Goal: Task Accomplishment & Management: Use online tool/utility

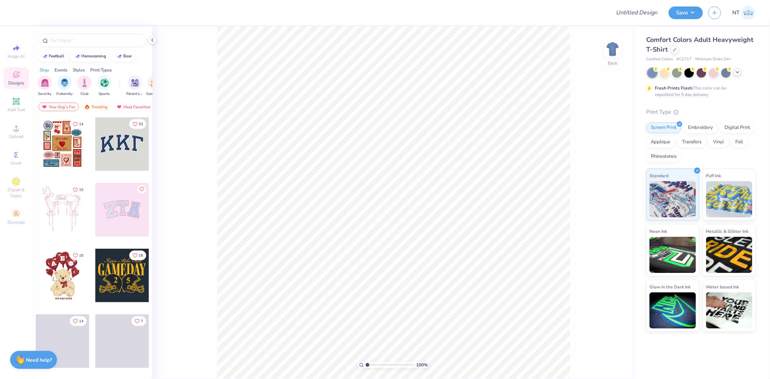
click at [740, 74] on div at bounding box center [737, 72] width 8 height 8
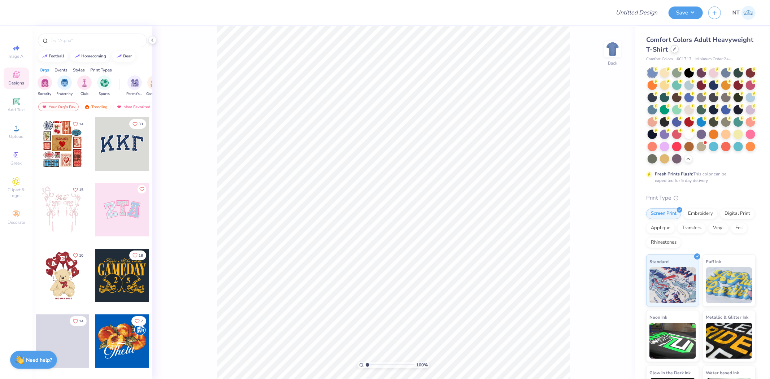
click at [678, 51] on div at bounding box center [674, 49] width 8 height 8
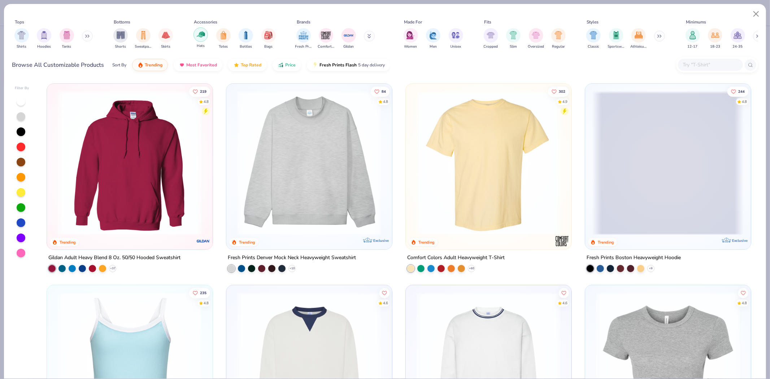
click at [196, 36] on div "filter for Hats" at bounding box center [200, 34] width 14 height 14
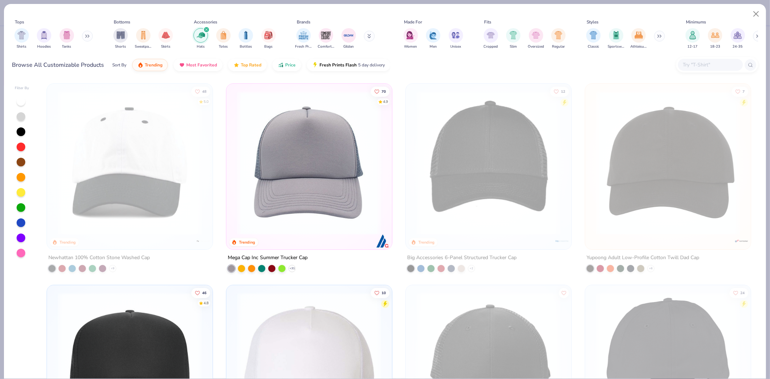
click at [688, 61] on input "text" at bounding box center [710, 65] width 56 height 8
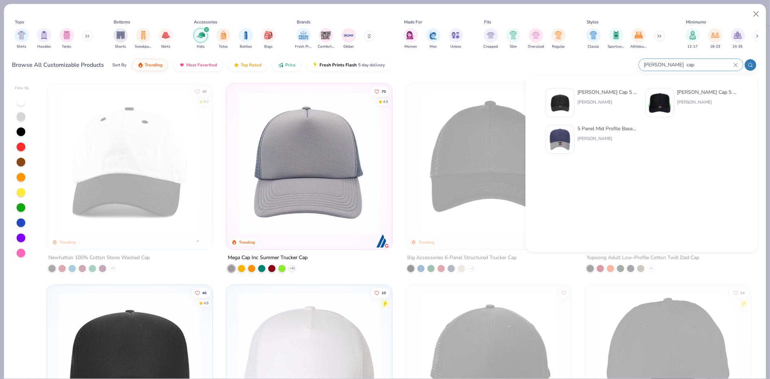
click at [656, 62] on input "[PERSON_NAME] cap" at bounding box center [688, 65] width 90 height 8
type input "[PERSON_NAME] cap"
click at [560, 97] on img at bounding box center [560, 103] width 22 height 22
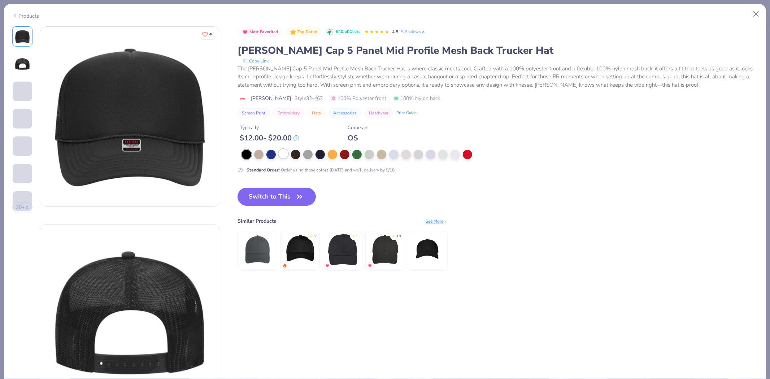
click at [282, 153] on div at bounding box center [283, 153] width 9 height 9
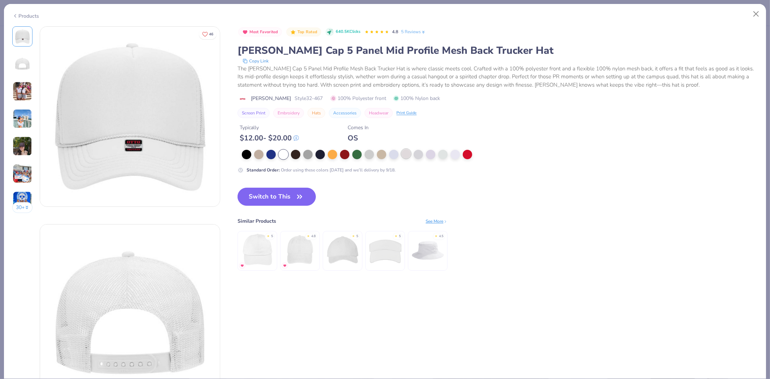
click at [406, 156] on div at bounding box center [405, 153] width 9 height 9
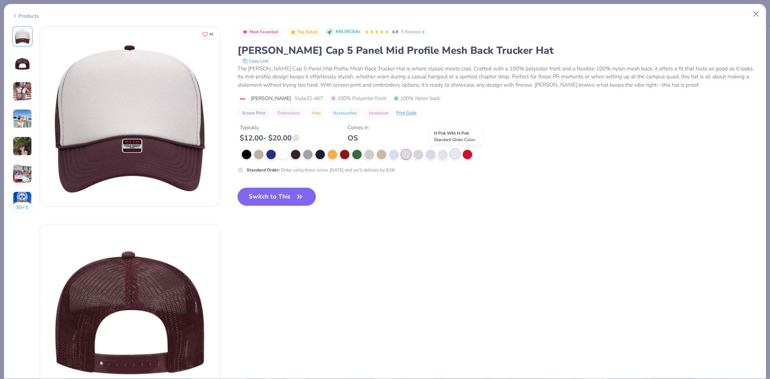
click at [452, 156] on div at bounding box center [454, 153] width 9 height 9
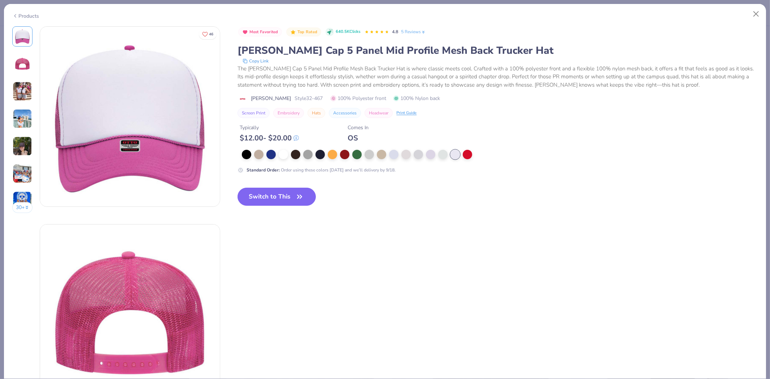
click at [506, 138] on div "Typically $ 12.00 - $ 20.00 Comes In [GEOGRAPHIC_DATA]" at bounding box center [497, 130] width 520 height 25
click at [257, 60] on button "Copy Link" at bounding box center [255, 60] width 30 height 7
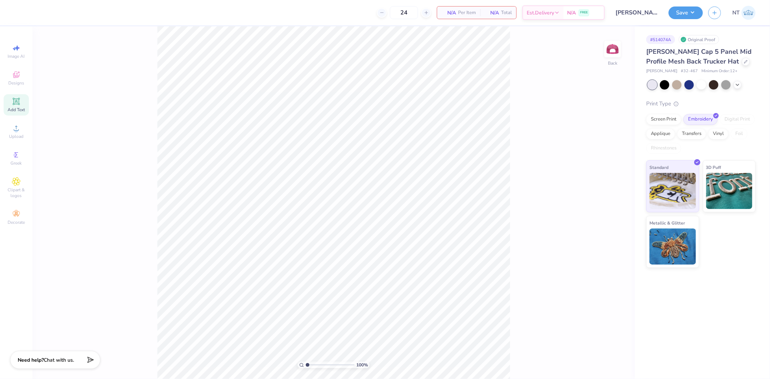
click at [14, 105] on icon at bounding box center [16, 101] width 7 height 7
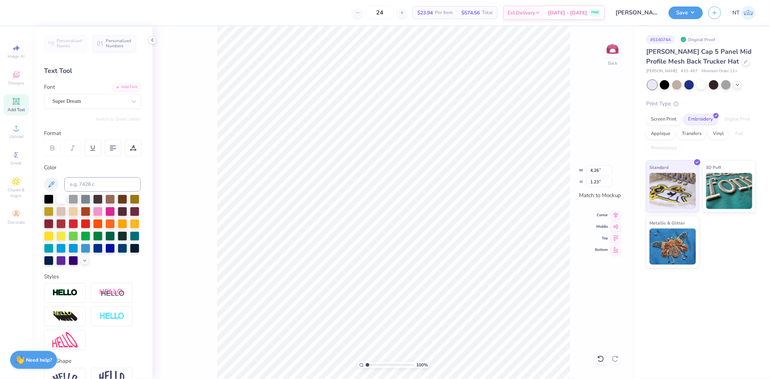
type input "4.26"
type input "1.23"
type textarea "KAPPA"
click at [115, 211] on div at bounding box center [109, 210] width 9 height 9
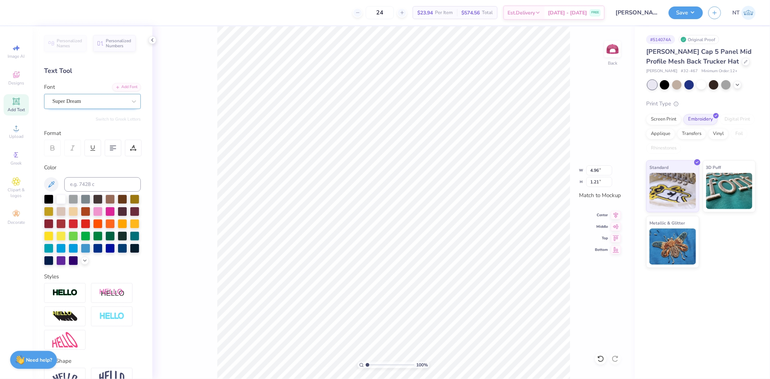
click at [91, 100] on div "Super Dream" at bounding box center [90, 101] width 76 height 11
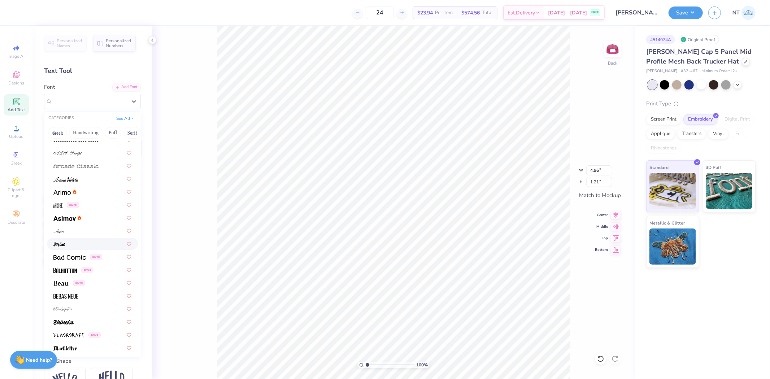
scroll to position [267, 0]
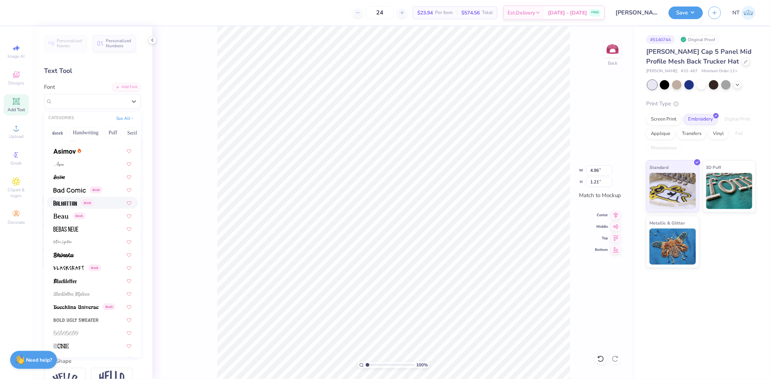
click at [65, 199] on span at bounding box center [64, 203] width 23 height 8
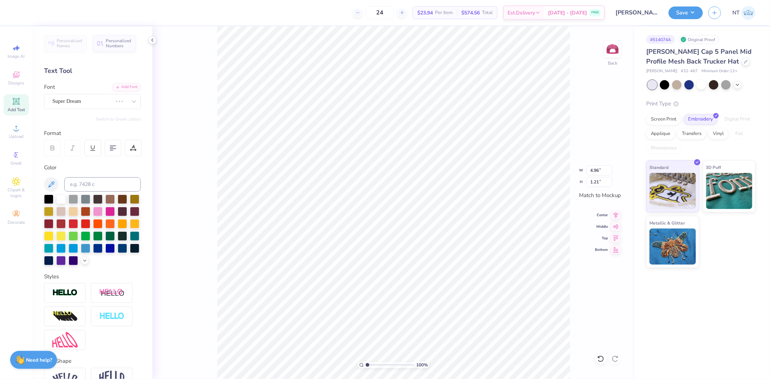
type input "3.69"
type input "1.41"
click at [83, 109] on div "Balhattan Greek" at bounding box center [92, 101] width 97 height 15
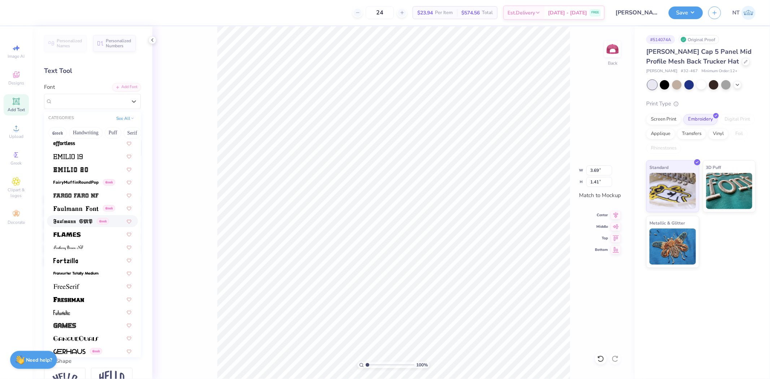
scroll to position [1403, 0]
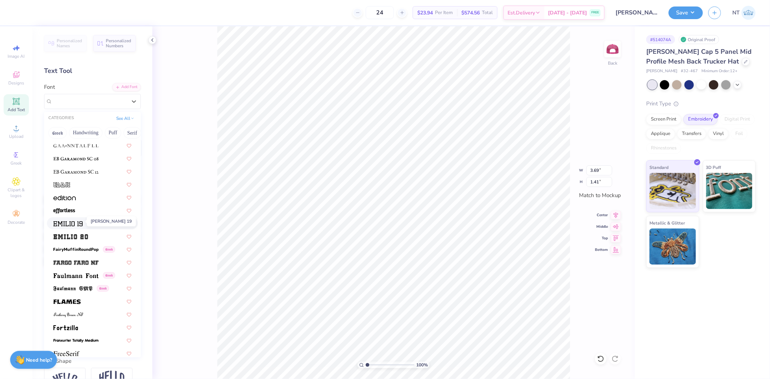
click at [72, 222] on img at bounding box center [67, 223] width 29 height 5
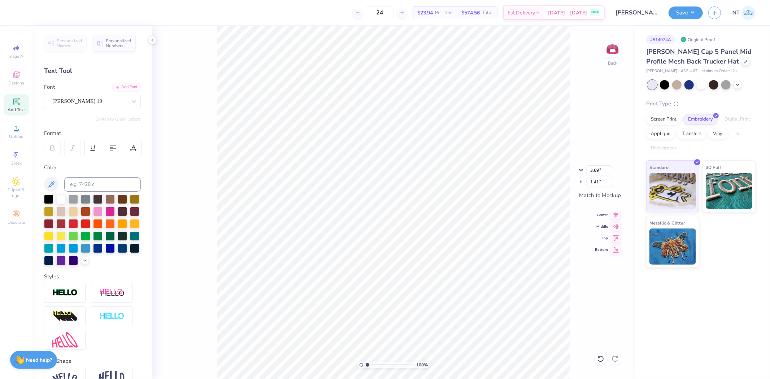
type input "4.96"
type input "1.09"
click at [93, 112] on div "Personalized Names Personalized Numbers Text Tool Add Font Font Emilio 19 Switc…" at bounding box center [92, 202] width 120 height 353
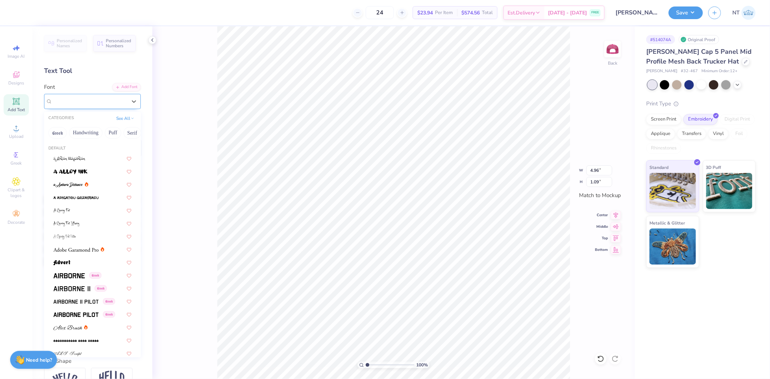
click at [90, 97] on div "Emilio 19" at bounding box center [90, 101] width 76 height 11
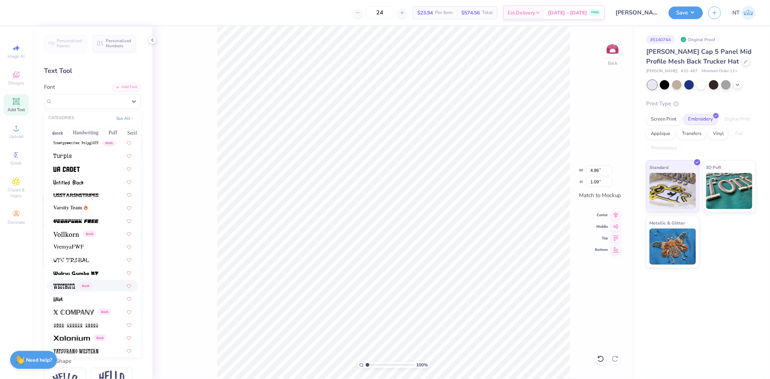
scroll to position [3742, 0]
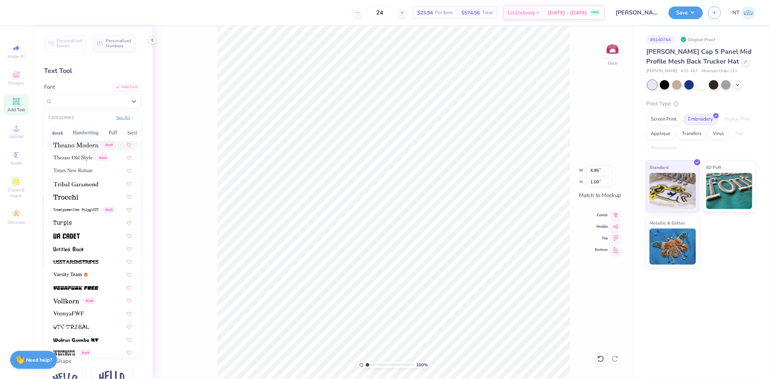
click at [121, 118] on button "See All" at bounding box center [125, 117] width 22 height 7
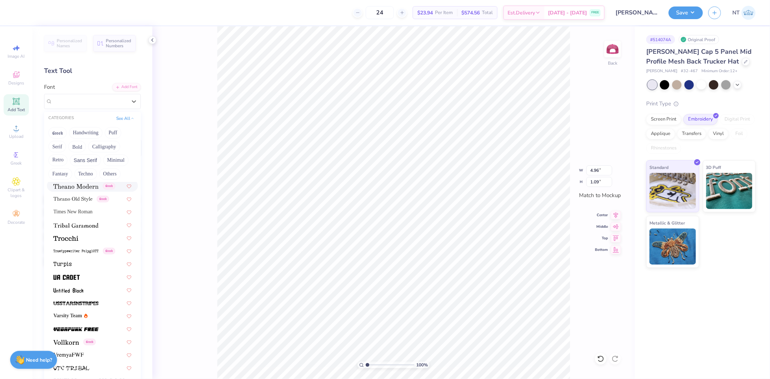
click at [51, 140] on div "Greek Handwriting Puff Serif Bold Calligraphy Retro Sans Serif Minimal Fantasy …" at bounding box center [92, 153] width 97 height 57
click at [56, 143] on button "Serif" at bounding box center [57, 147] width 18 height 12
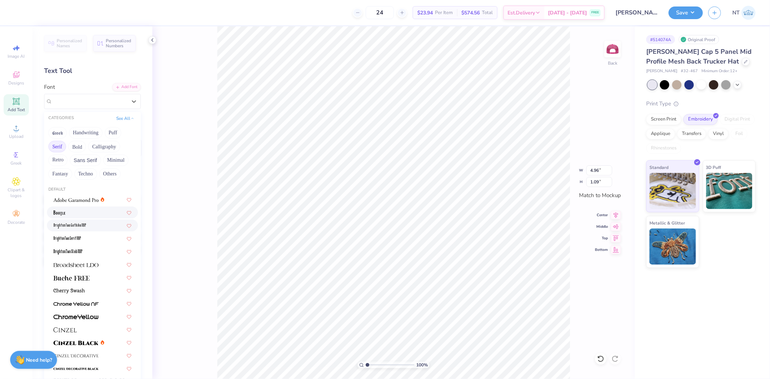
click at [69, 218] on div at bounding box center [92, 212] width 91 height 12
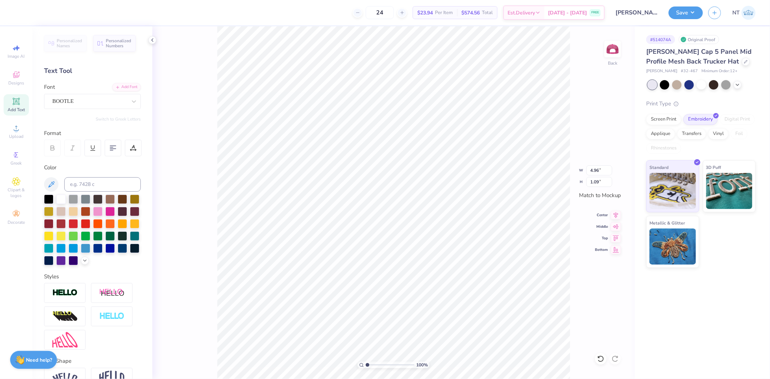
type input "3.09"
type input "0.84"
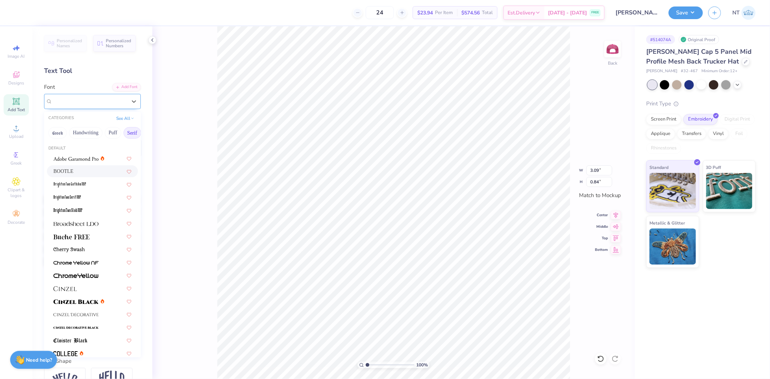
click at [92, 100] on div "BOOTLE" at bounding box center [90, 101] width 76 height 11
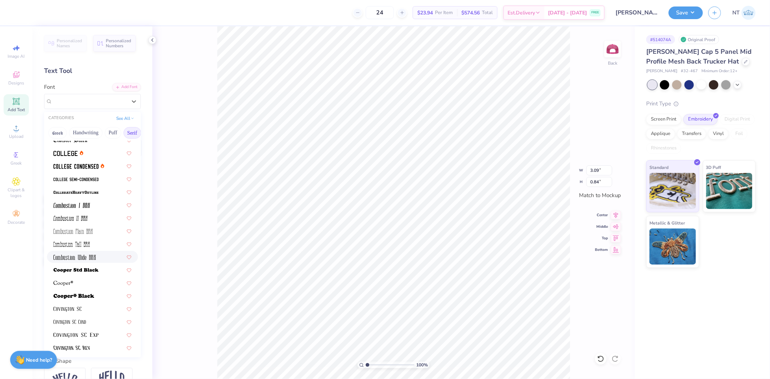
click at [77, 253] on span at bounding box center [74, 257] width 43 height 8
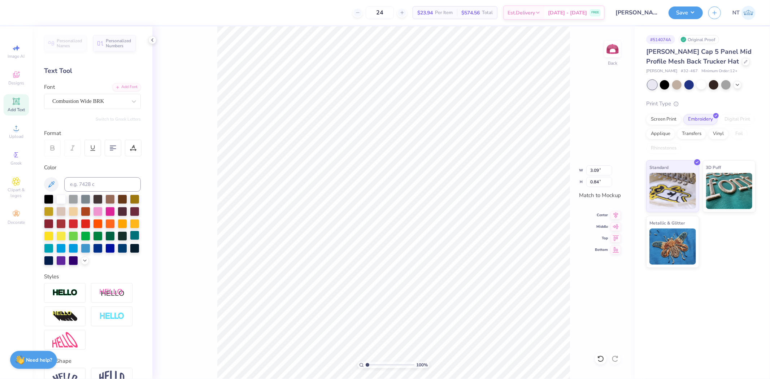
type input "2.01"
type input "0.86"
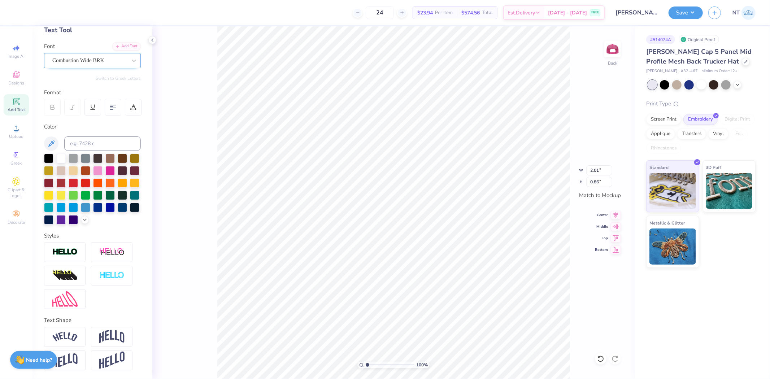
click at [94, 55] on div "Combustion Wide BRK" at bounding box center [90, 60] width 76 height 11
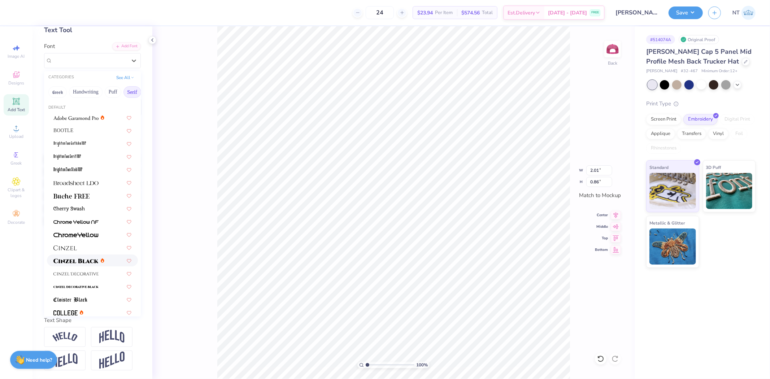
scroll to position [267, 0]
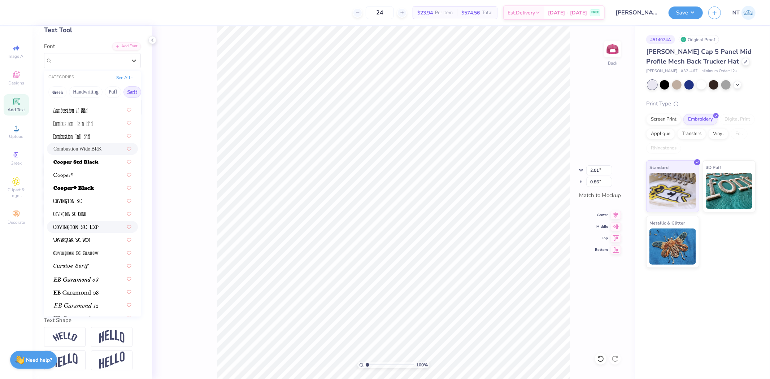
click at [89, 225] on img at bounding box center [75, 227] width 45 height 5
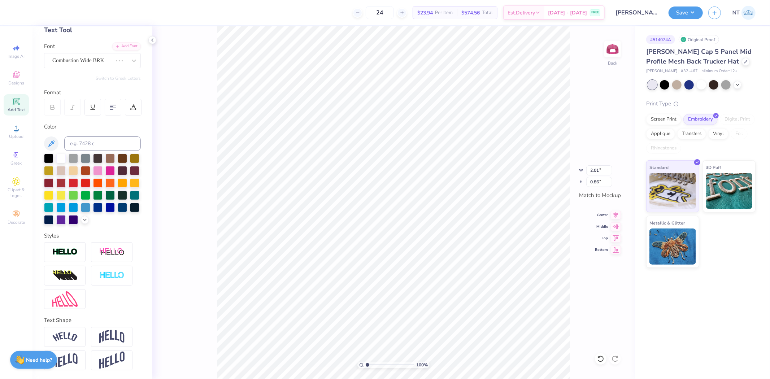
scroll to position [0, 0]
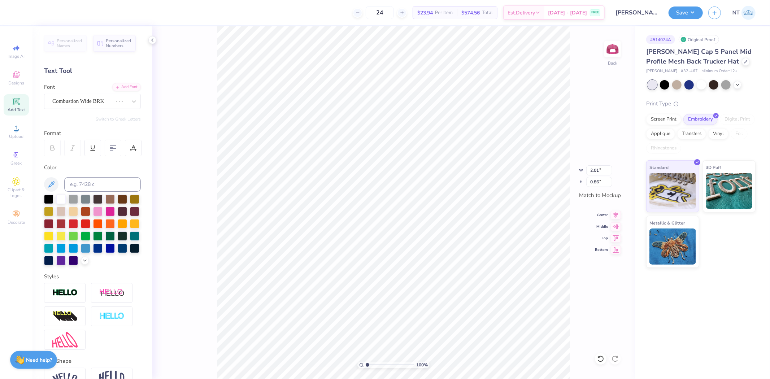
type input "3.45"
type input "0.83"
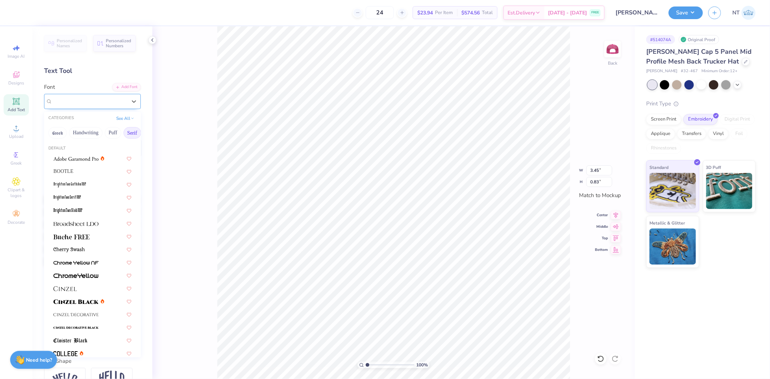
click at [91, 103] on div "Covington SC Exp" at bounding box center [90, 101] width 76 height 11
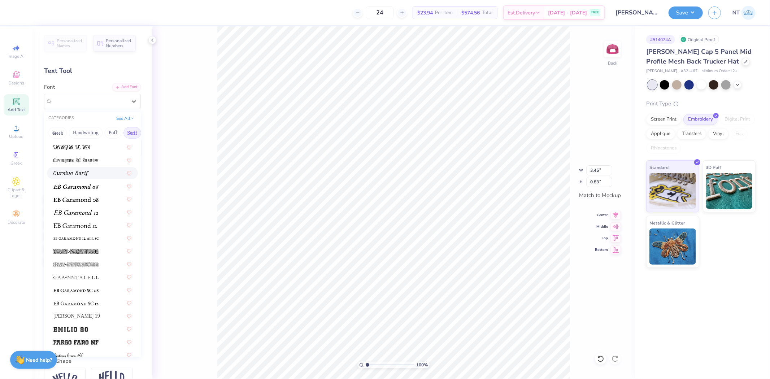
scroll to position [824, 0]
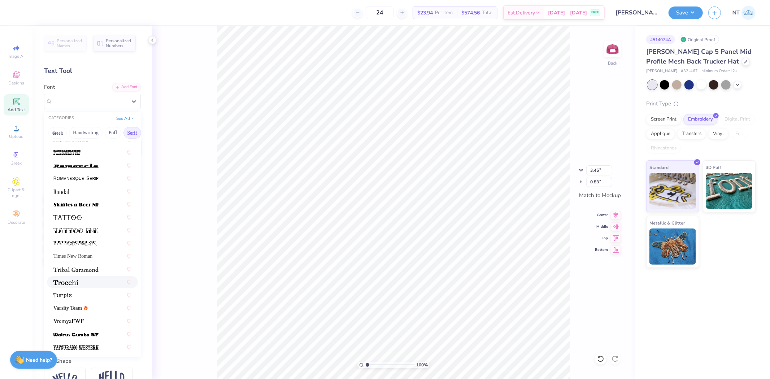
click at [71, 280] on img at bounding box center [65, 282] width 25 height 5
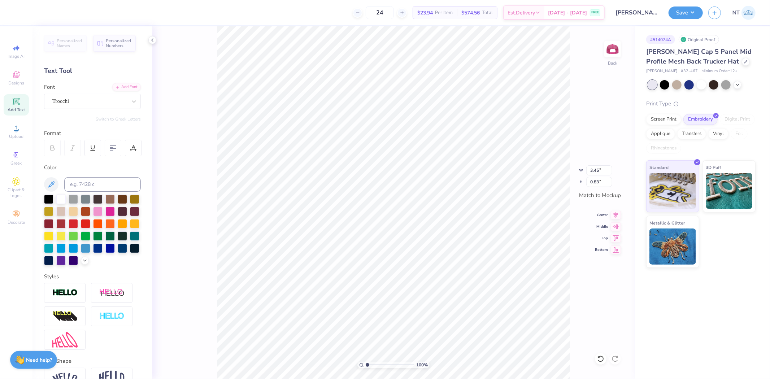
type input "4.22"
type input "0.88"
click at [95, 102] on div "Trocchi" at bounding box center [90, 101] width 76 height 11
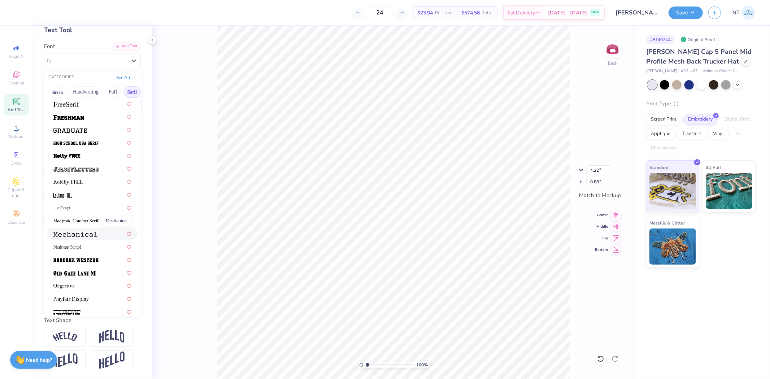
scroll to position [557, 0]
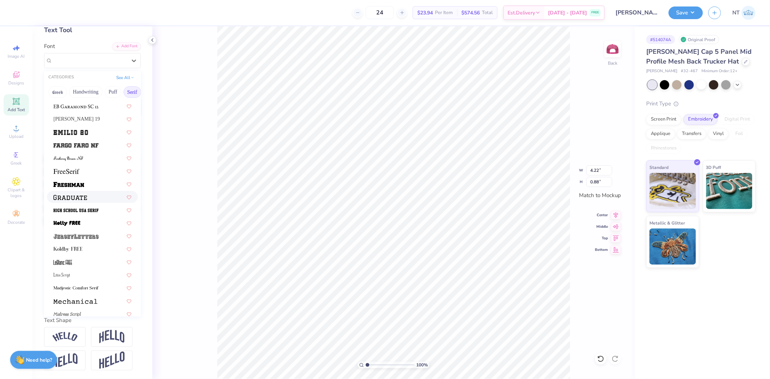
click at [76, 195] on img at bounding box center [70, 197] width 34 height 5
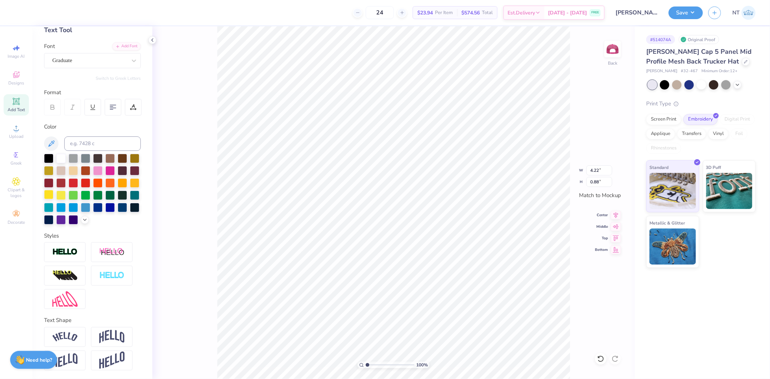
type input "3.69"
type input "0.89"
click at [116, 56] on div "Personalized Names Personalized Numbers Text Tool Add Font Font Graduate Switch…" at bounding box center [92, 202] width 120 height 353
click at [108, 55] on div "Graduate" at bounding box center [90, 60] width 76 height 11
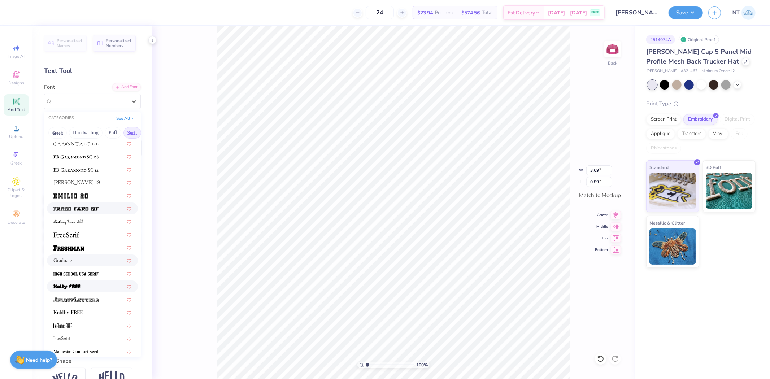
scroll to position [668, 0]
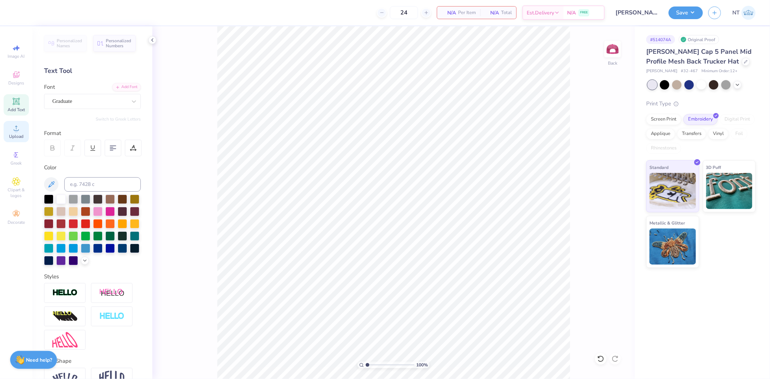
click at [20, 132] on icon at bounding box center [16, 128] width 9 height 9
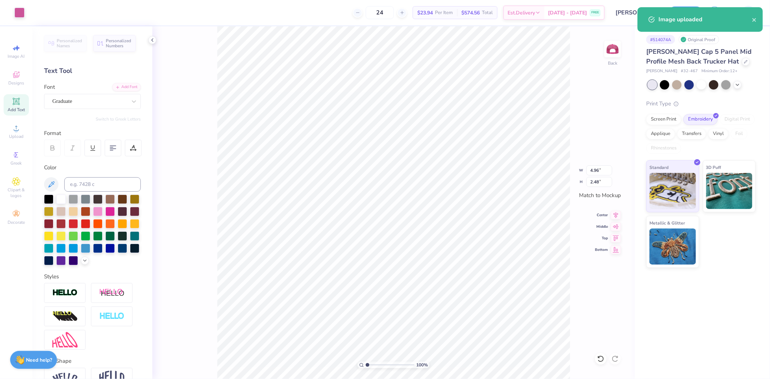
click at [595, 160] on div "100 % Back W 4.96 4.96 " H 2.48 2.48 " Match to Mockup Center Middle Top Bottom" at bounding box center [393, 202] width 482 height 353
click at [599, 173] on div "100 % Back" at bounding box center [393, 202] width 482 height 353
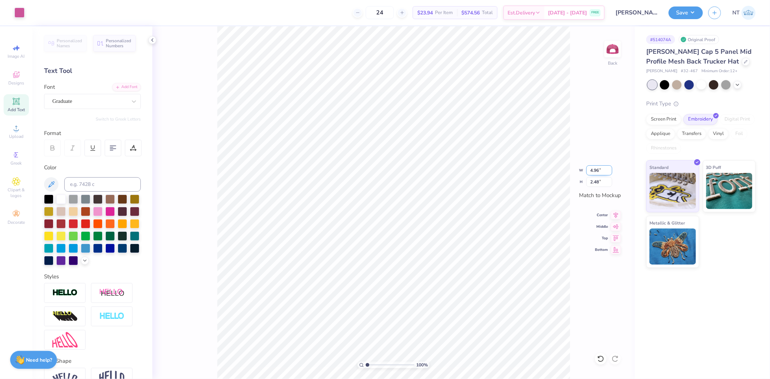
click at [594, 165] on input "4.96" at bounding box center [599, 170] width 26 height 10
type input "4.98"
type input "2.49"
click at [594, 177] on input "2.49" at bounding box center [599, 182] width 26 height 10
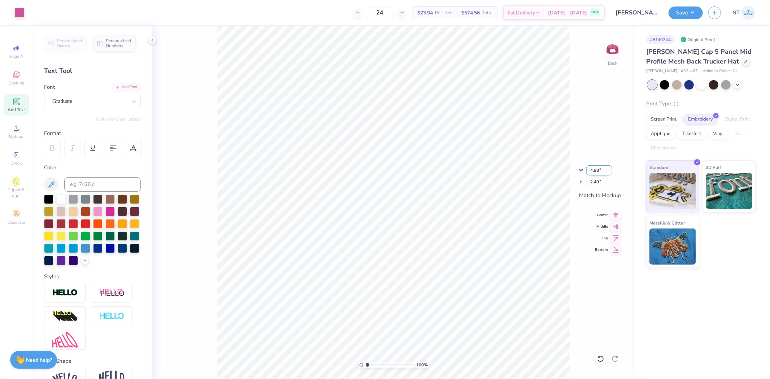
click at [594, 170] on input "4.98" at bounding box center [599, 170] width 26 height 10
type input "5"
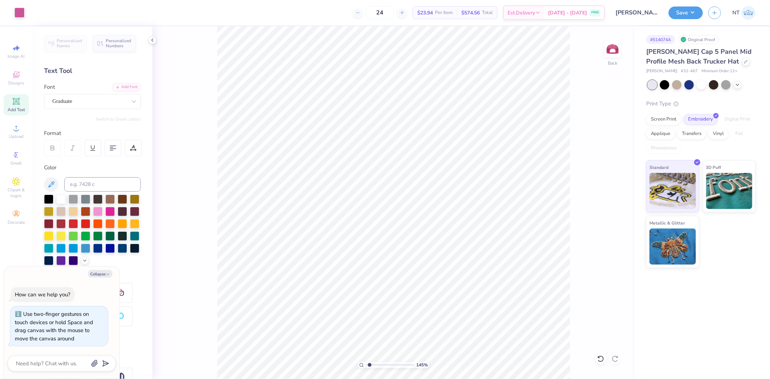
type input "1.44853929555282"
type textarea "x"
type input "1.44853929555282"
type textarea "x"
type input "1"
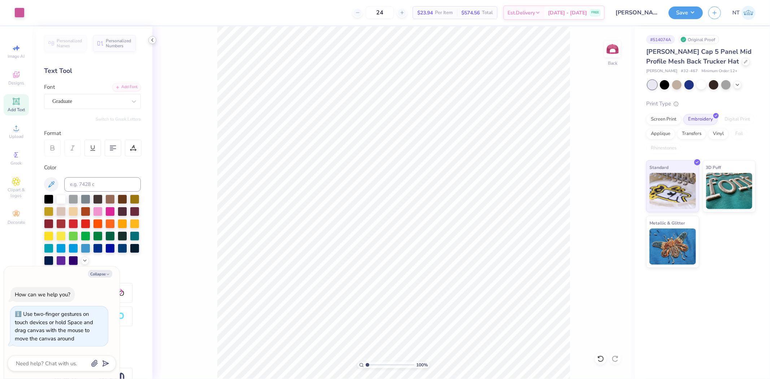
click at [154, 37] on icon at bounding box center [152, 40] width 6 height 6
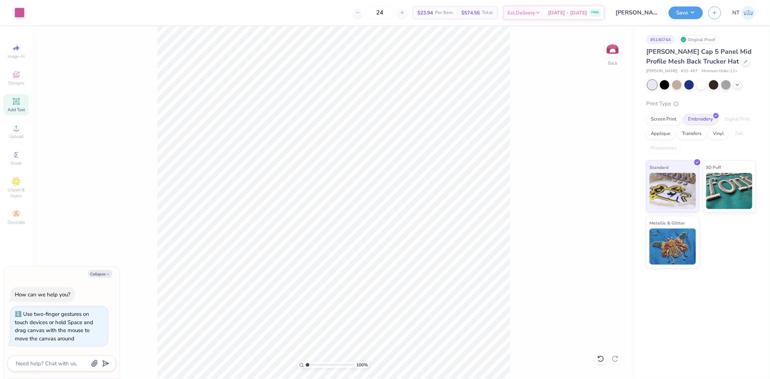
click at [94, 279] on div "Collapse How can we help you? Use two-finger gestures on touch devices or hold …" at bounding box center [61, 322] width 115 height 113
click at [99, 272] on button "Collapse" at bounding box center [100, 274] width 24 height 8
type textarea "x"
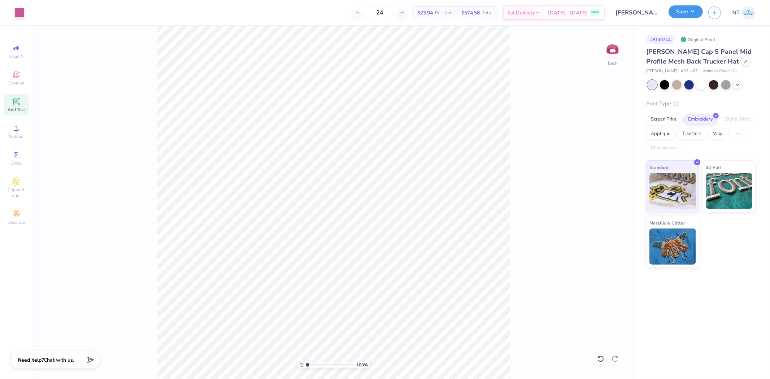
click at [697, 15] on button "Save" at bounding box center [685, 11] width 34 height 13
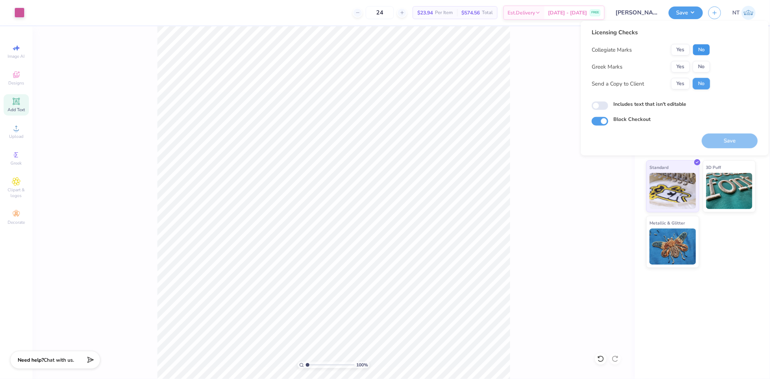
click at [702, 52] on button "No" at bounding box center [700, 50] width 17 height 12
click at [690, 60] on div "Collegiate Marks Yes No Greek Marks Yes No Send a Copy to Client Yes No" at bounding box center [650, 66] width 118 height 45
click at [686, 67] on button "Yes" at bounding box center [680, 67] width 19 height 12
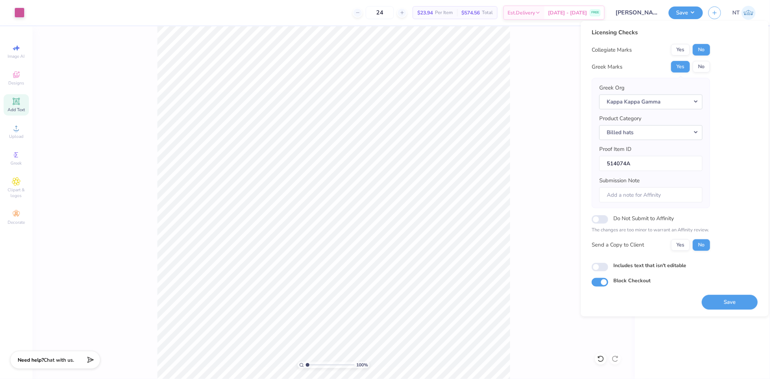
click at [644, 203] on div "Greek Org Kappa Kappa Gamma Product Category Billed hats Proof Item ID 514074A …" at bounding box center [650, 143] width 118 height 130
click at [647, 196] on input "Submission Note" at bounding box center [650, 195] width 103 height 16
click at [548, 179] on div "100 % Back" at bounding box center [333, 202] width 602 height 353
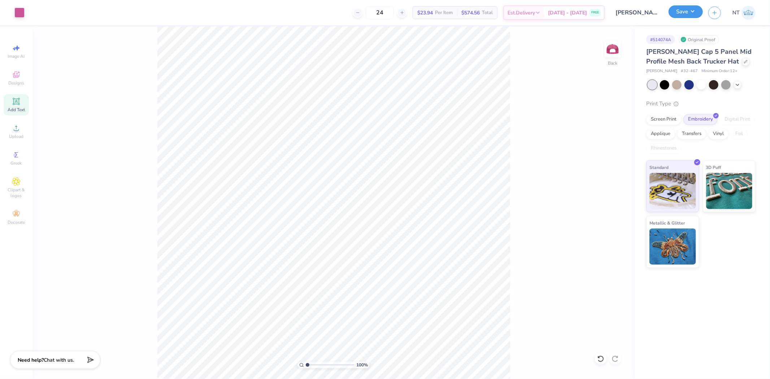
click at [677, 17] on button "Save" at bounding box center [685, 11] width 34 height 13
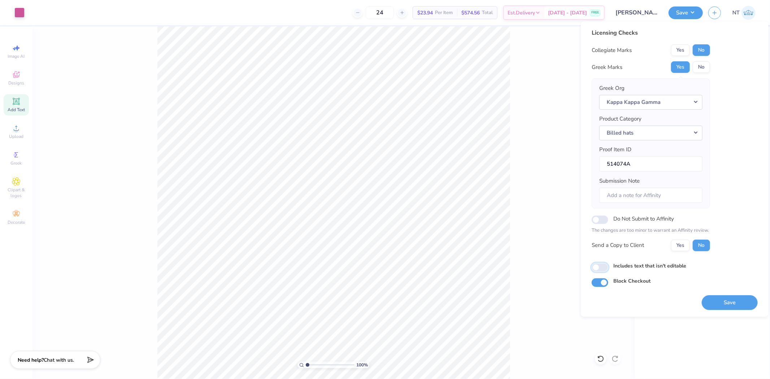
click at [604, 267] on input "Includes text that isn't editable" at bounding box center [599, 267] width 17 height 9
checkbox input "true"
click at [522, 213] on div "100 % Back" at bounding box center [333, 202] width 602 height 353
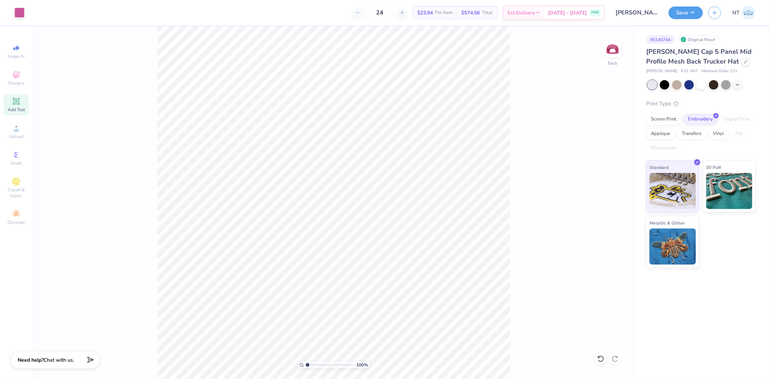
click at [535, 283] on div "100 % Back" at bounding box center [333, 202] width 602 height 353
click at [684, 12] on button "Save" at bounding box center [685, 11] width 34 height 13
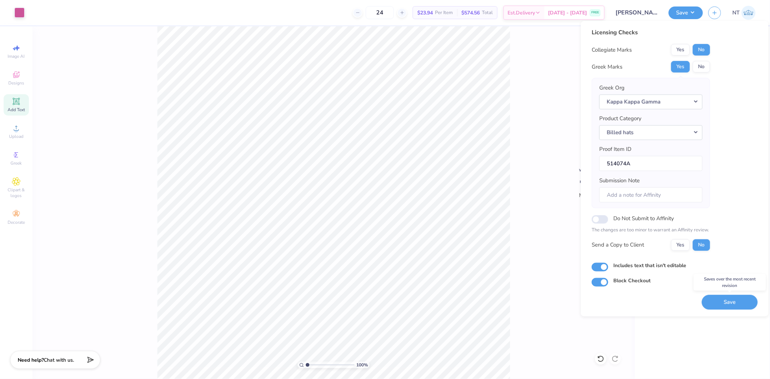
click at [731, 302] on button "Save" at bounding box center [729, 301] width 56 height 15
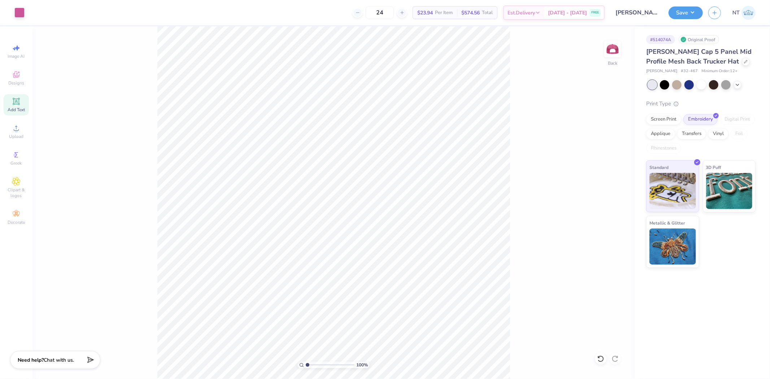
click at [540, 178] on div "100 % Back" at bounding box center [333, 202] width 602 height 353
click at [611, 58] on div at bounding box center [612, 48] width 33 height 33
click at [618, 51] on img at bounding box center [612, 49] width 29 height 29
click at [687, 16] on button "Save" at bounding box center [685, 11] width 34 height 13
